Goal: Task Accomplishment & Management: Use online tool/utility

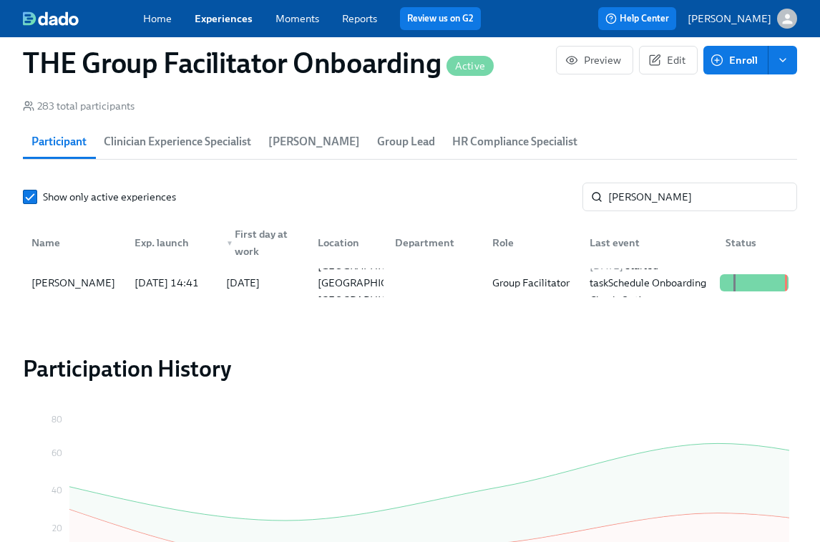
scroll to position [0, 20103]
click at [223, 20] on link "Experiences" at bounding box center [224, 18] width 58 height 13
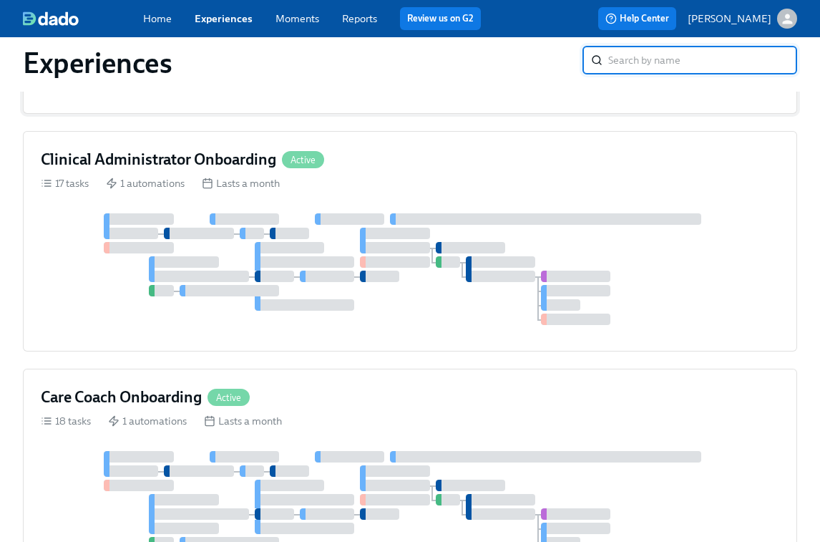
scroll to position [591, 0]
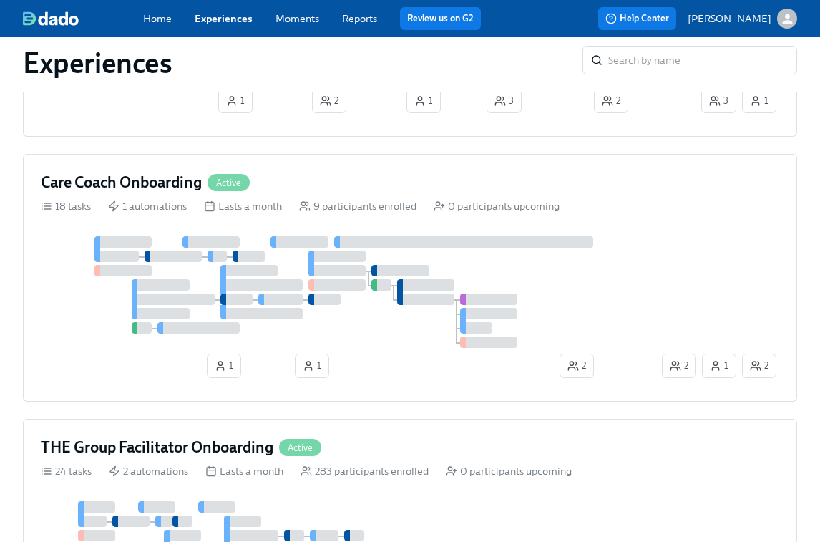
click at [347, 268] on div at bounding box center [350, 292] width 619 height 112
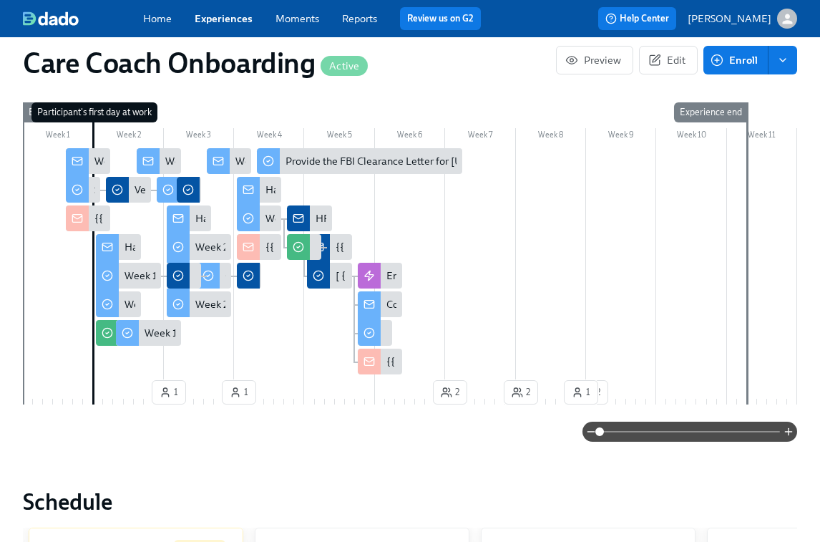
scroll to position [399, 0]
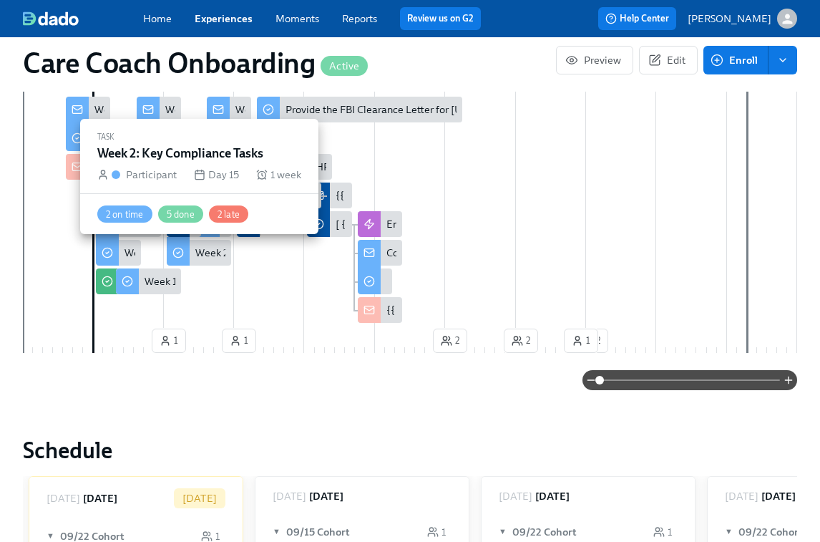
click at [205, 255] on div "Week 2: Key Compliance Tasks" at bounding box center [264, 253] width 139 height 14
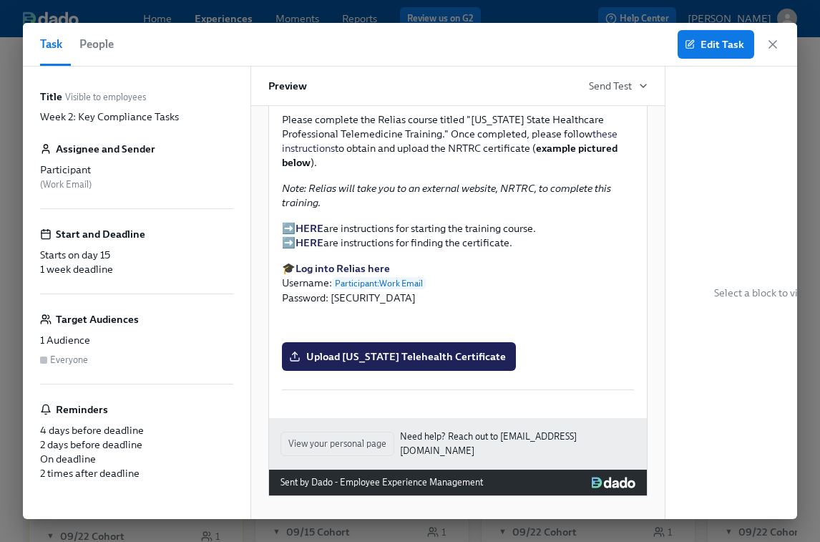
scroll to position [2539, 0]
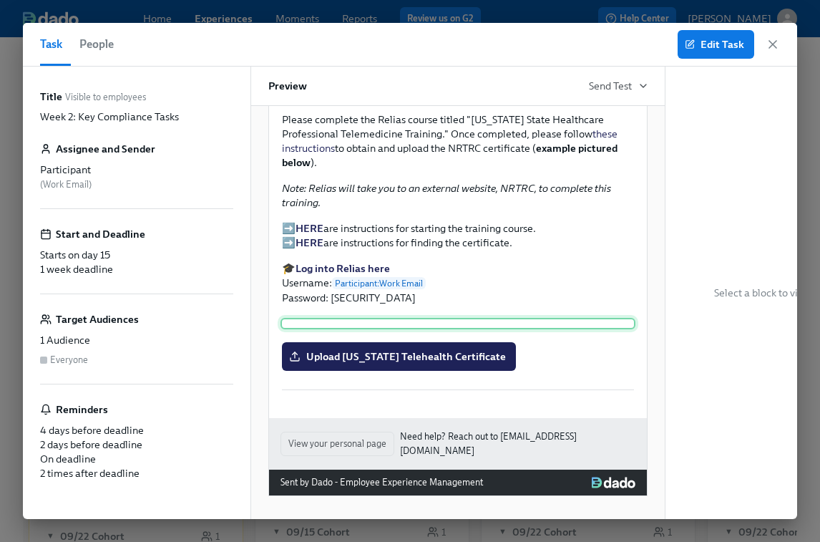
click at [390, 318] on div at bounding box center [458, 323] width 355 height 11
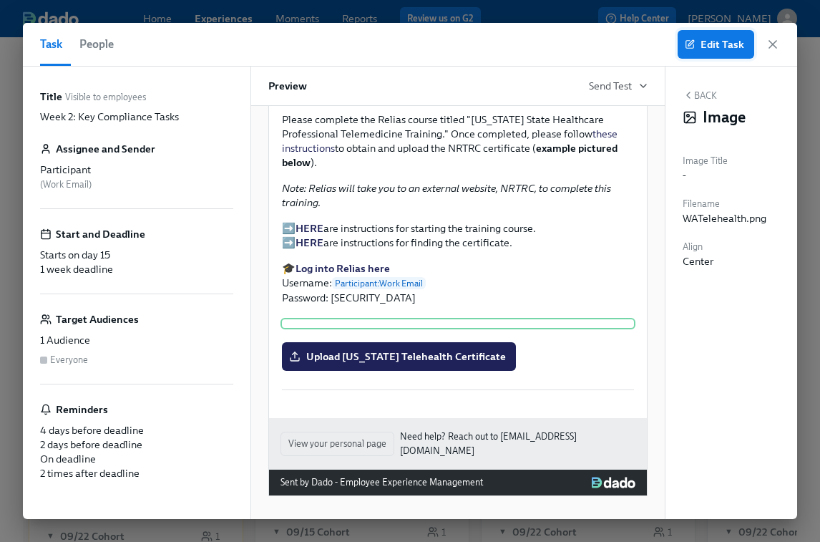
click at [713, 49] on span "Edit Task" at bounding box center [716, 44] width 57 height 14
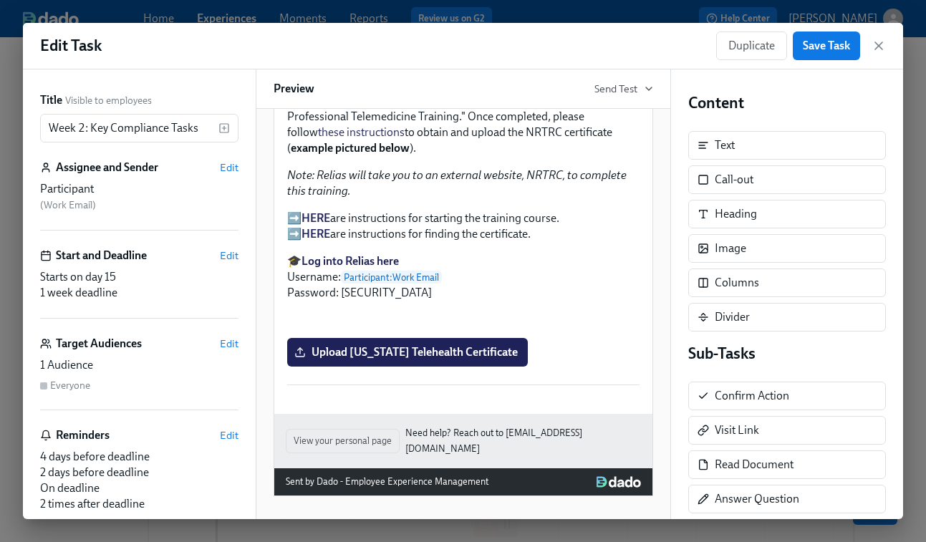
scroll to position [2664, 0]
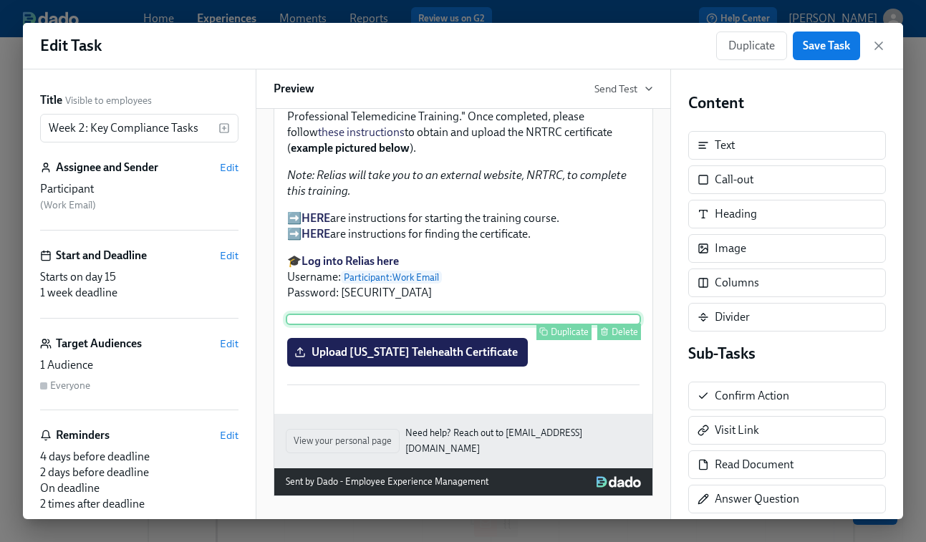
click at [472, 314] on div "Duplicate Delete" at bounding box center [463, 319] width 355 height 11
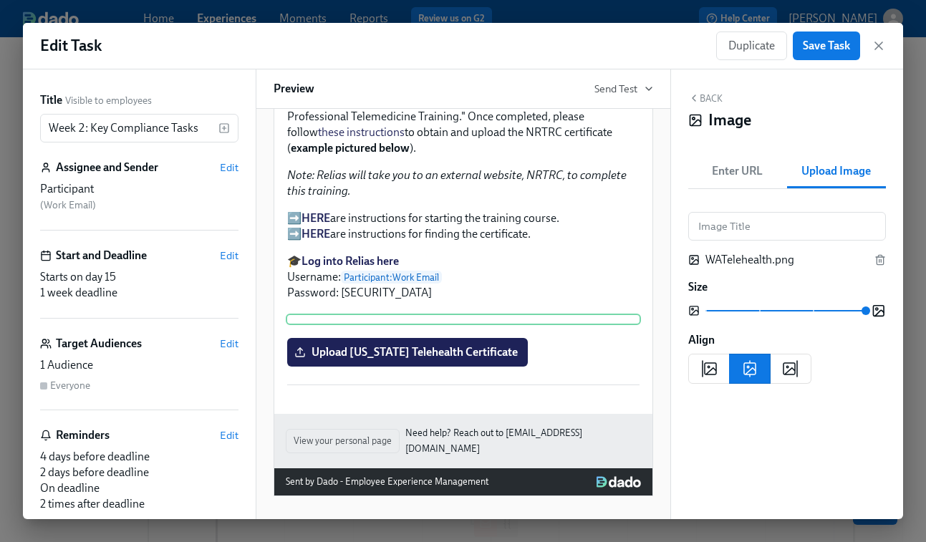
click at [733, 260] on div "WATelehealth.png" at bounding box center [787, 260] width 164 height 16
click at [732, 171] on span "Enter URL" at bounding box center [738, 171] width 82 height 20
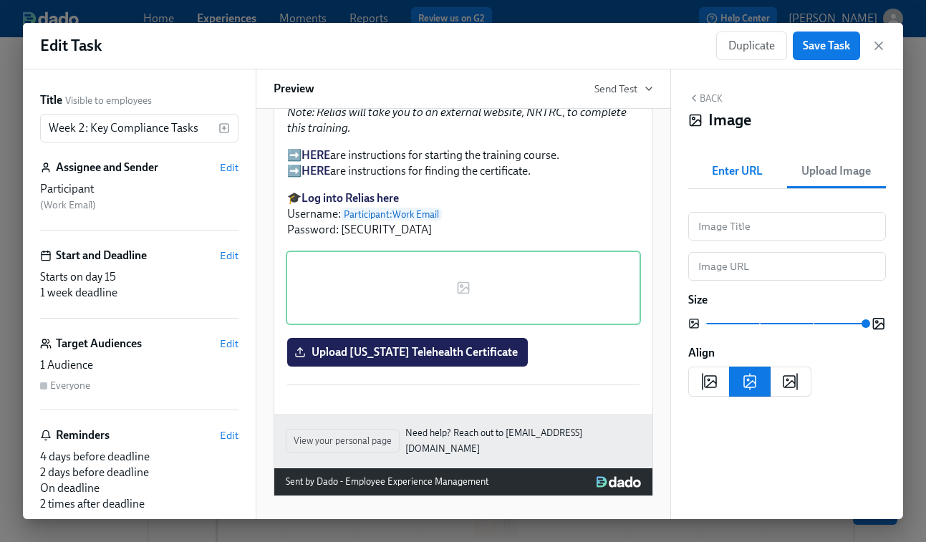
click at [818, 174] on span "Upload Image" at bounding box center [836, 171] width 82 height 20
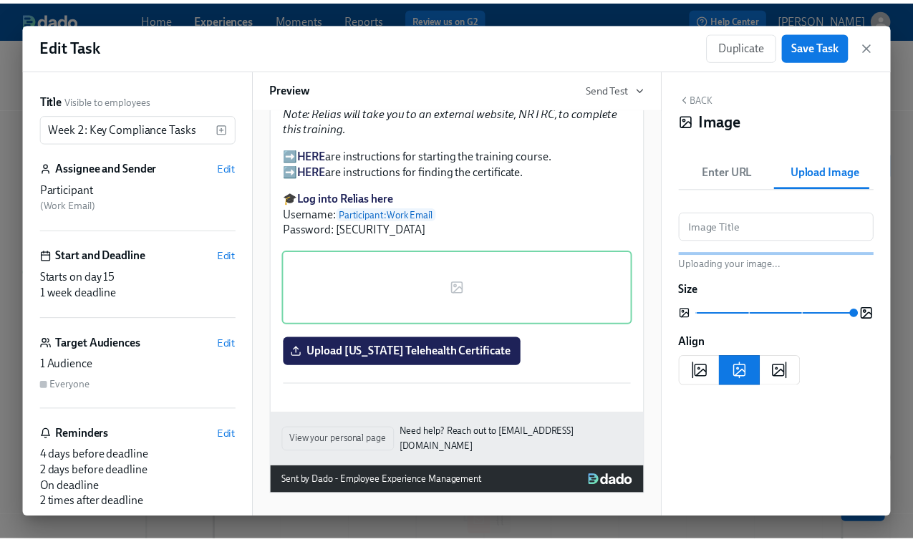
scroll to position [2342, 0]
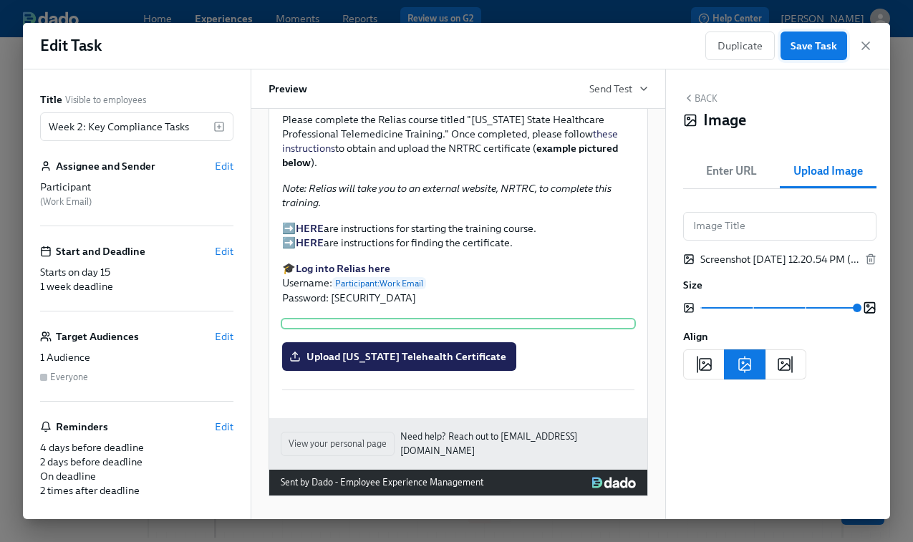
click at [808, 46] on span "Save Task" at bounding box center [813, 46] width 47 height 14
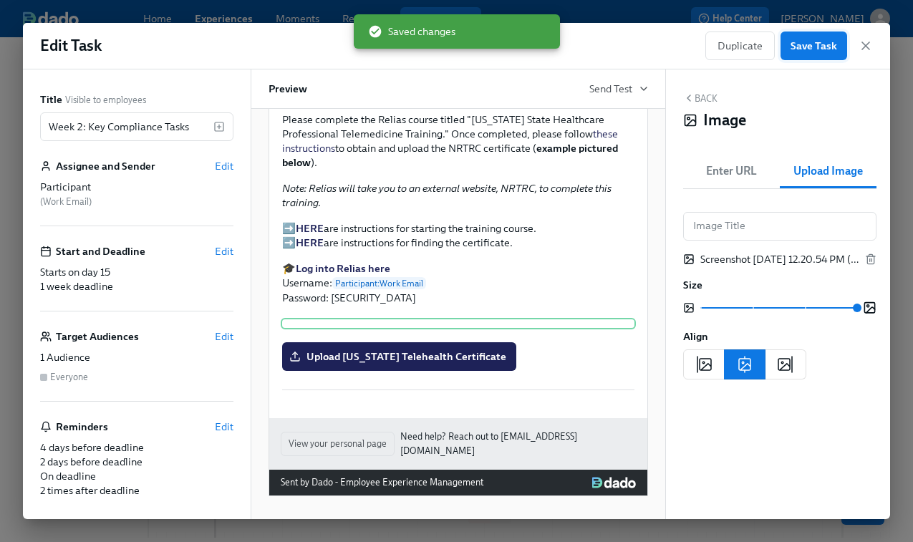
click at [809, 46] on span "Save Task" at bounding box center [813, 46] width 47 height 14
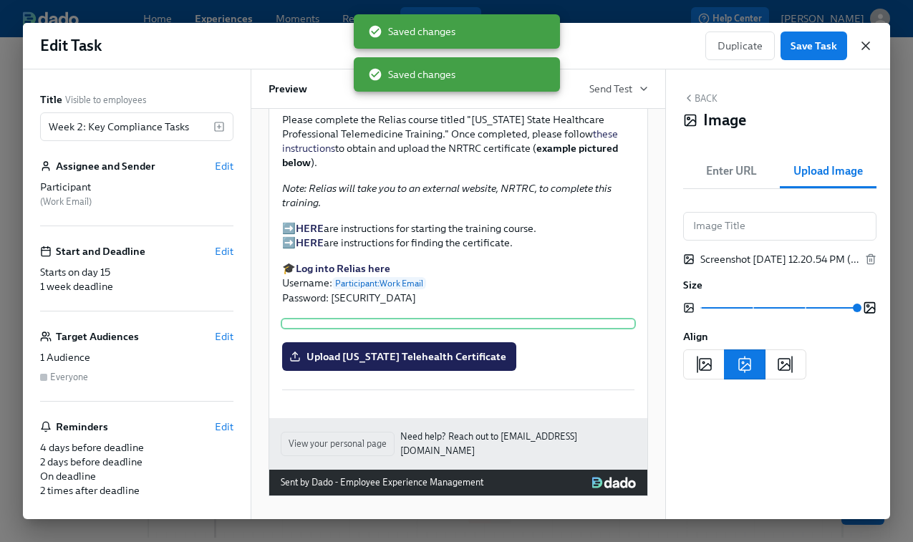
click at [866, 44] on icon "button" at bounding box center [865, 46] width 14 height 14
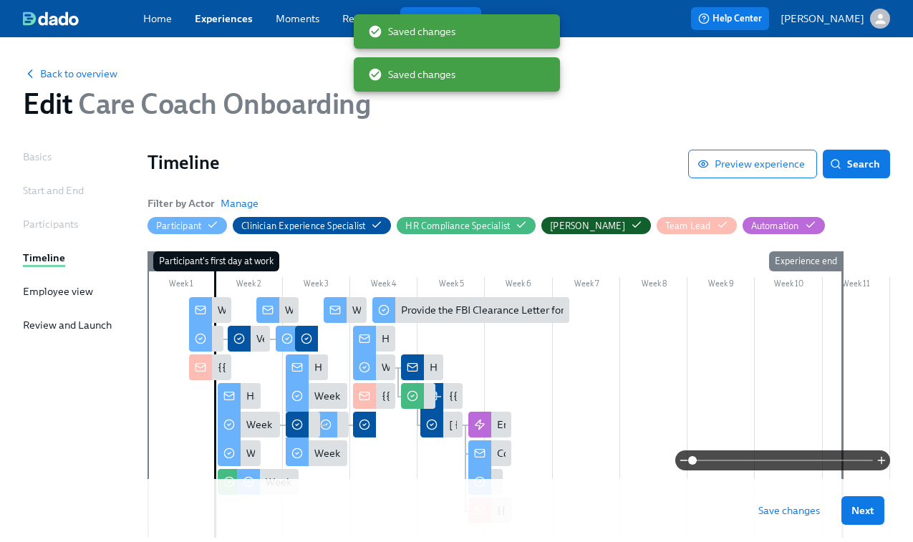
click at [780, 516] on span "Save changes" at bounding box center [789, 510] width 62 height 14
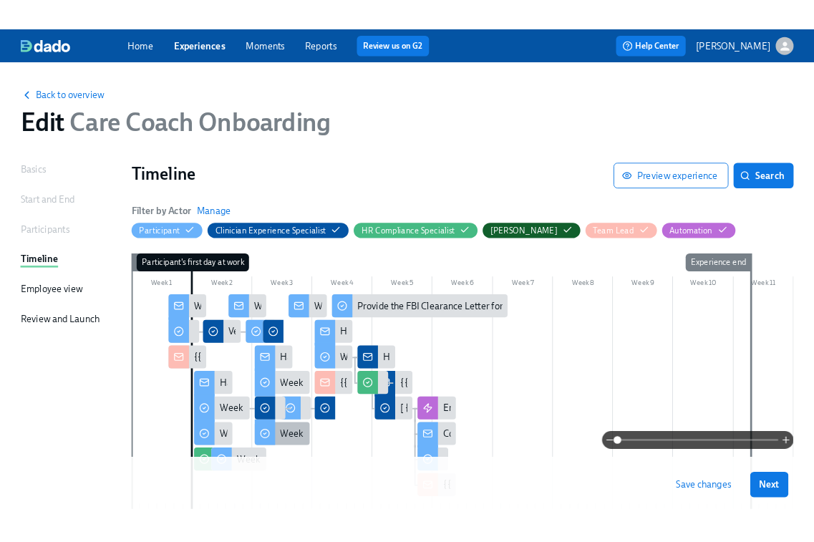
scroll to position [34, 0]
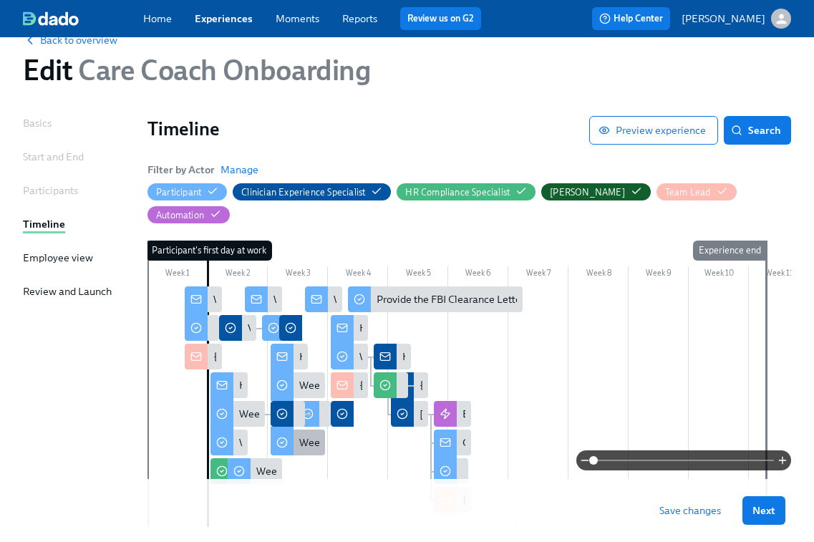
click at [306, 442] on div "Week 2: Key Compliance Tasks" at bounding box center [368, 442] width 139 height 14
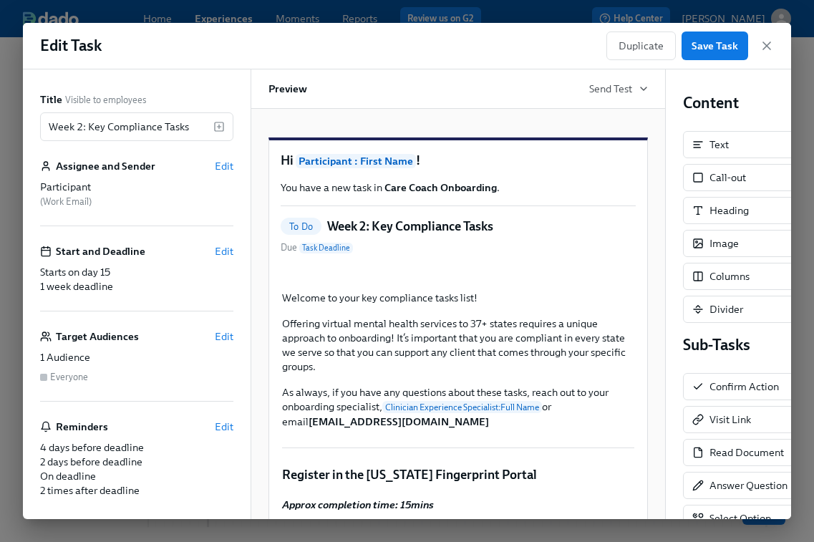
click at [765, 45] on icon "button" at bounding box center [766, 45] width 7 height 7
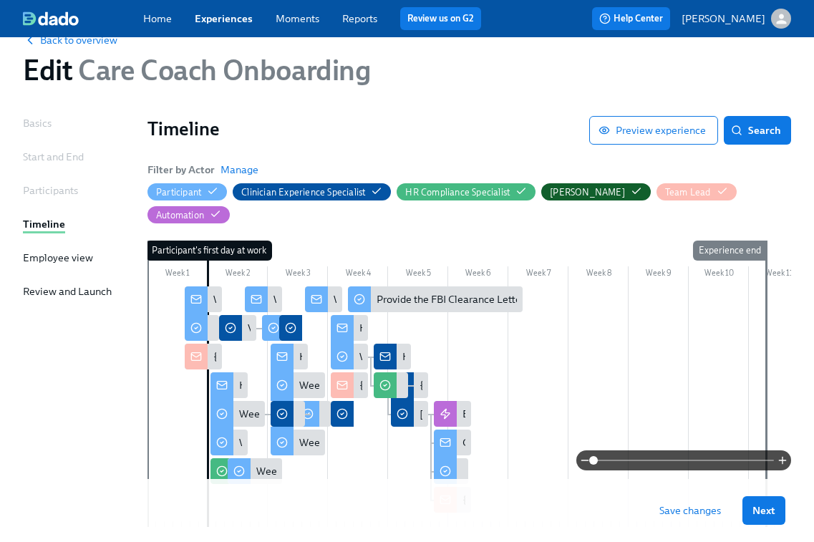
click at [213, 16] on link "Experiences" at bounding box center [224, 18] width 58 height 13
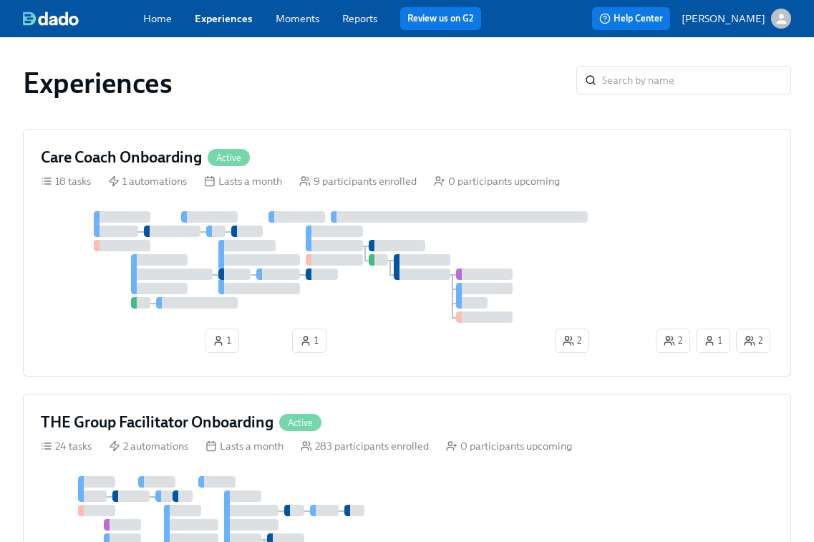
drag, startPoint x: 811, startPoint y: 82, endPoint x: 850, endPoint y: 90, distance: 40.2
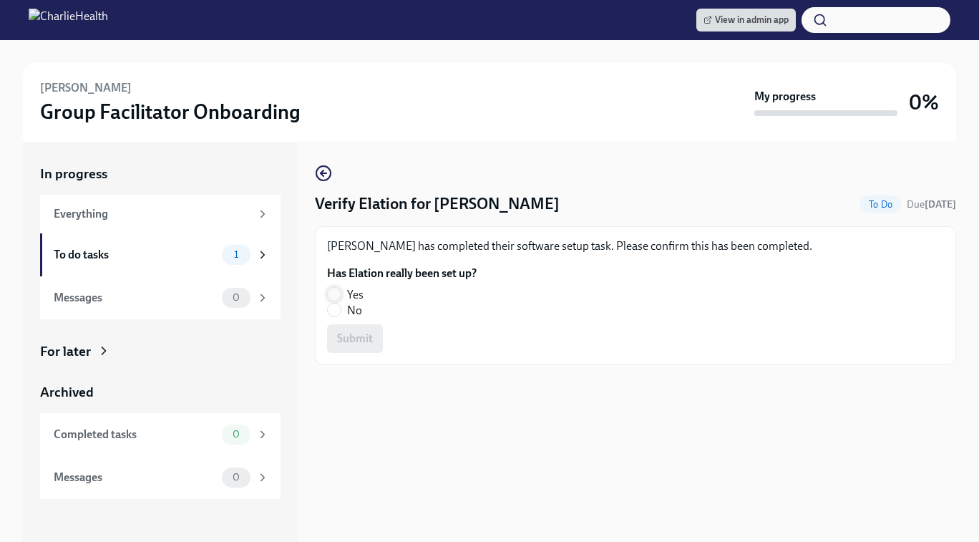
click at [332, 294] on input "Yes" at bounding box center [334, 294] width 13 height 13
radio input "true"
click at [355, 339] on span "Submit" at bounding box center [355, 338] width 36 height 14
